Goal: Information Seeking & Learning: Learn about a topic

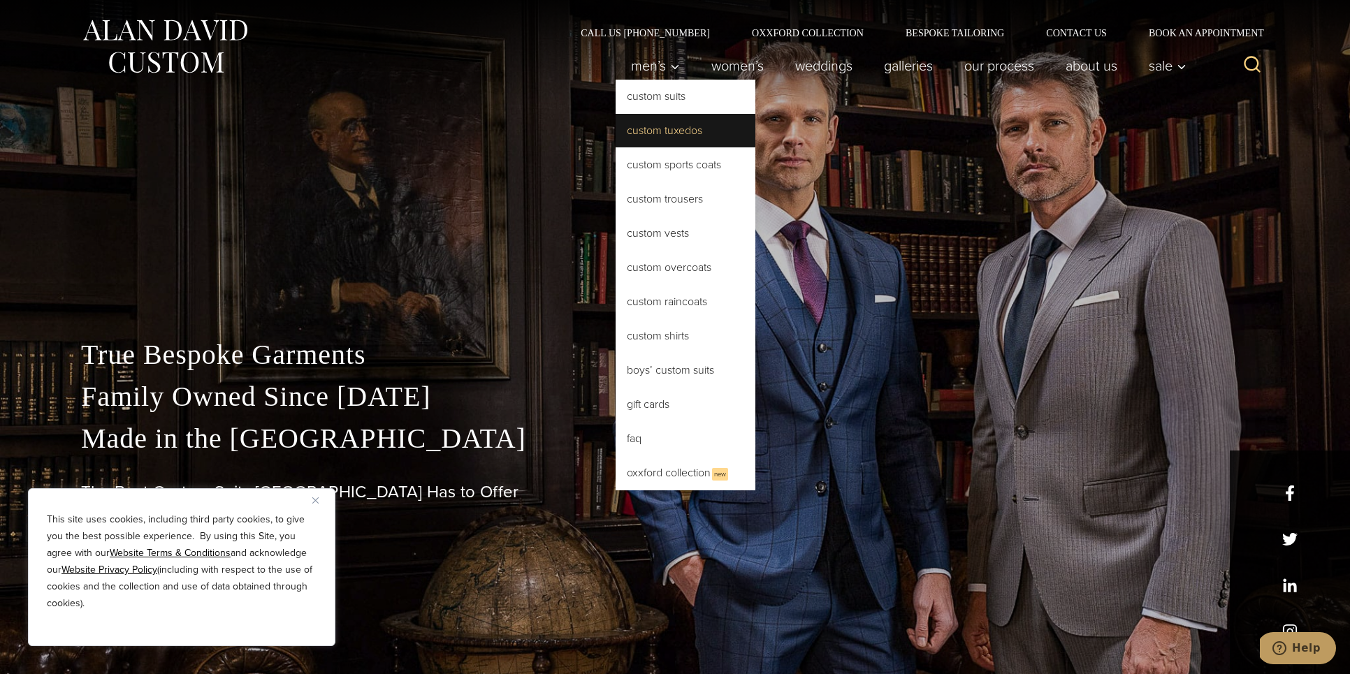
click at [652, 126] on link "Custom Tuxedos" at bounding box center [685, 131] width 140 height 34
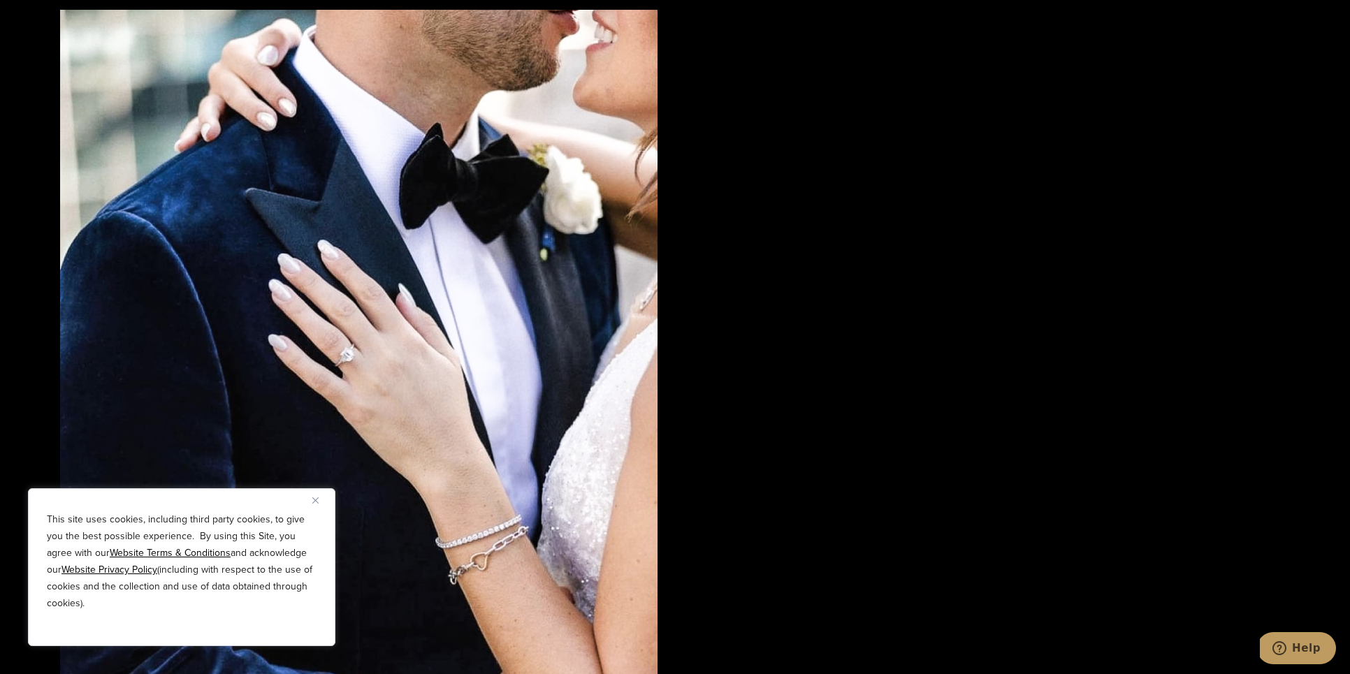
scroll to position [3059, 0]
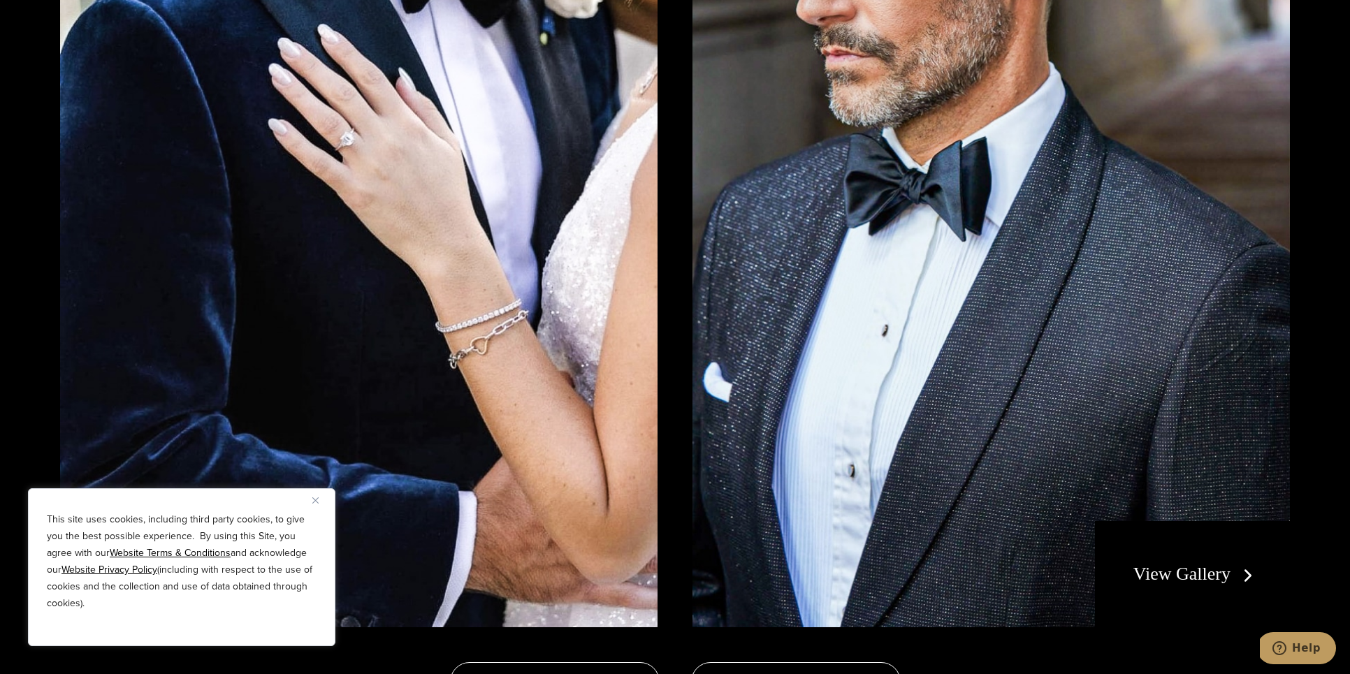
click at [1174, 571] on link "View Gallery" at bounding box center [1195, 574] width 125 height 20
